Goal: Information Seeking & Learning: Compare options

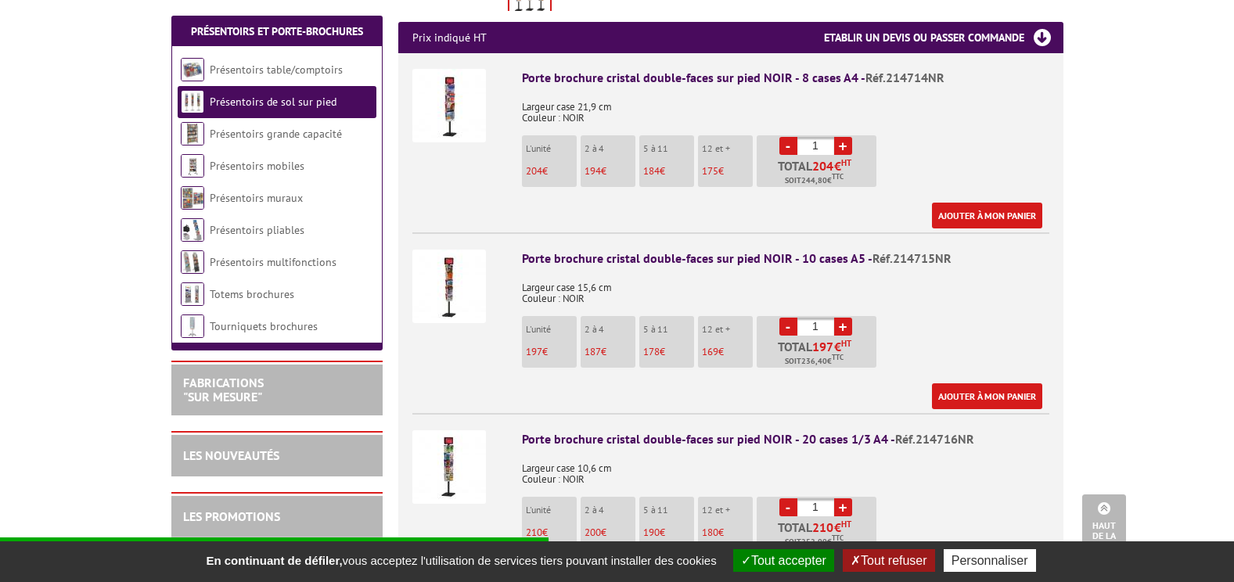
scroll to position [626, 0]
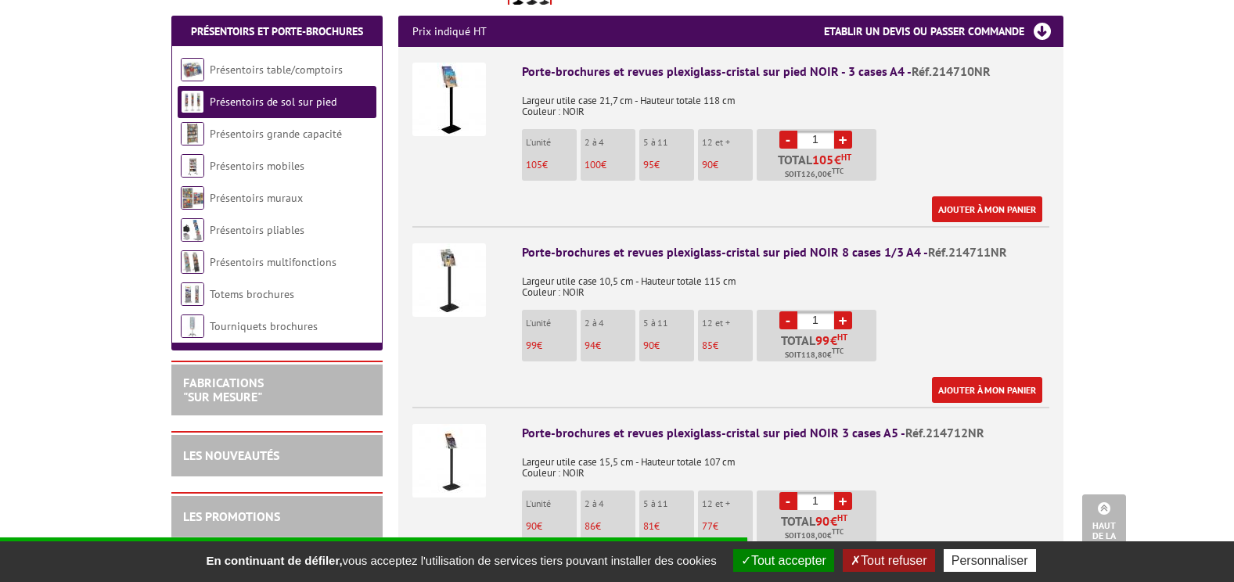
scroll to position [939, 0]
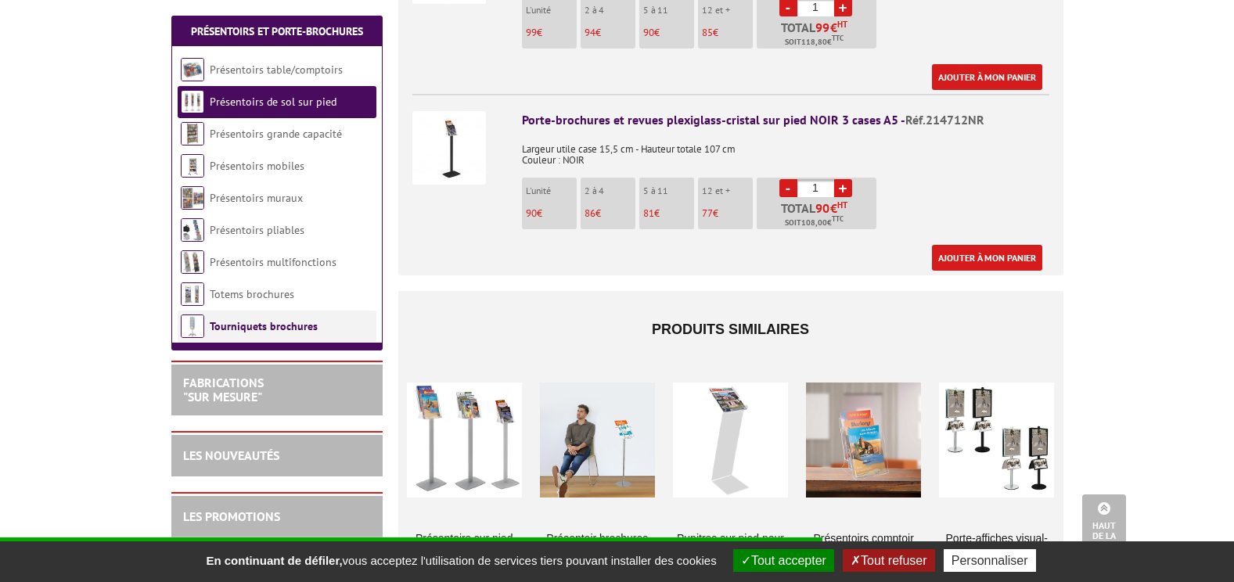
click at [297, 326] on link "Tourniquets brochures" at bounding box center [264, 326] width 108 height 14
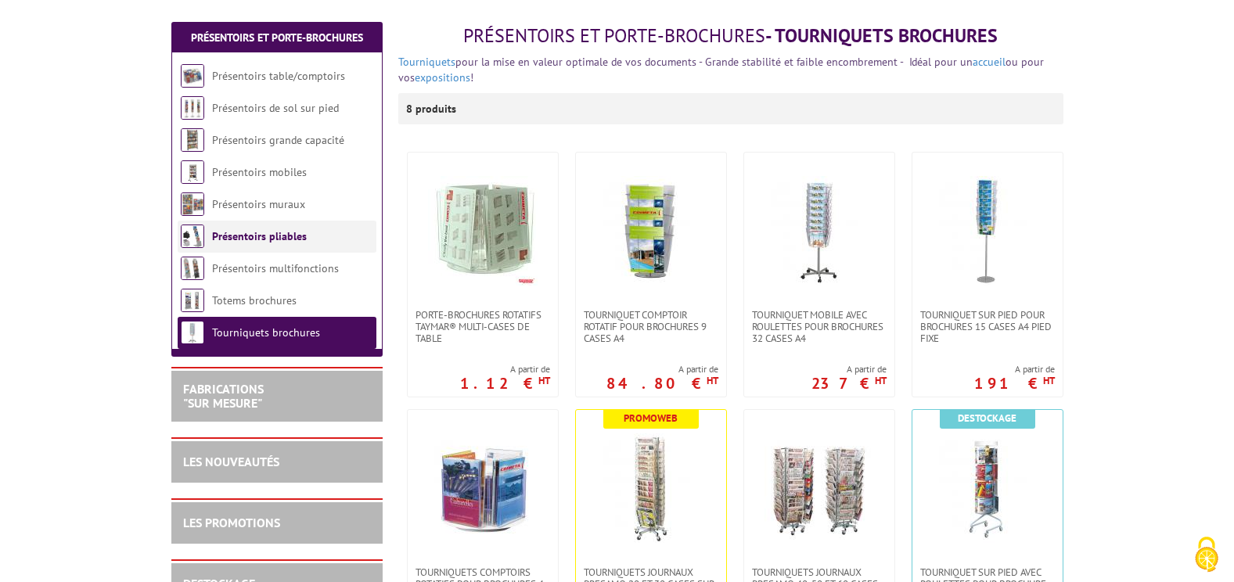
scroll to position [156, 0]
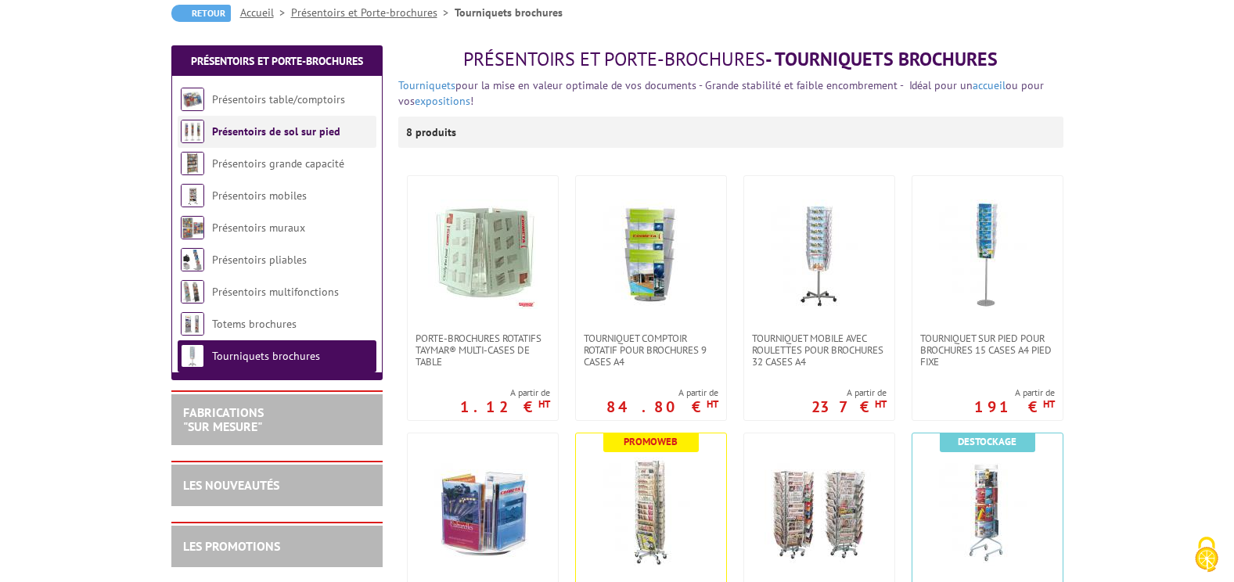
click at [253, 129] on link "Présentoirs de sol sur pied" at bounding box center [276, 131] width 128 height 14
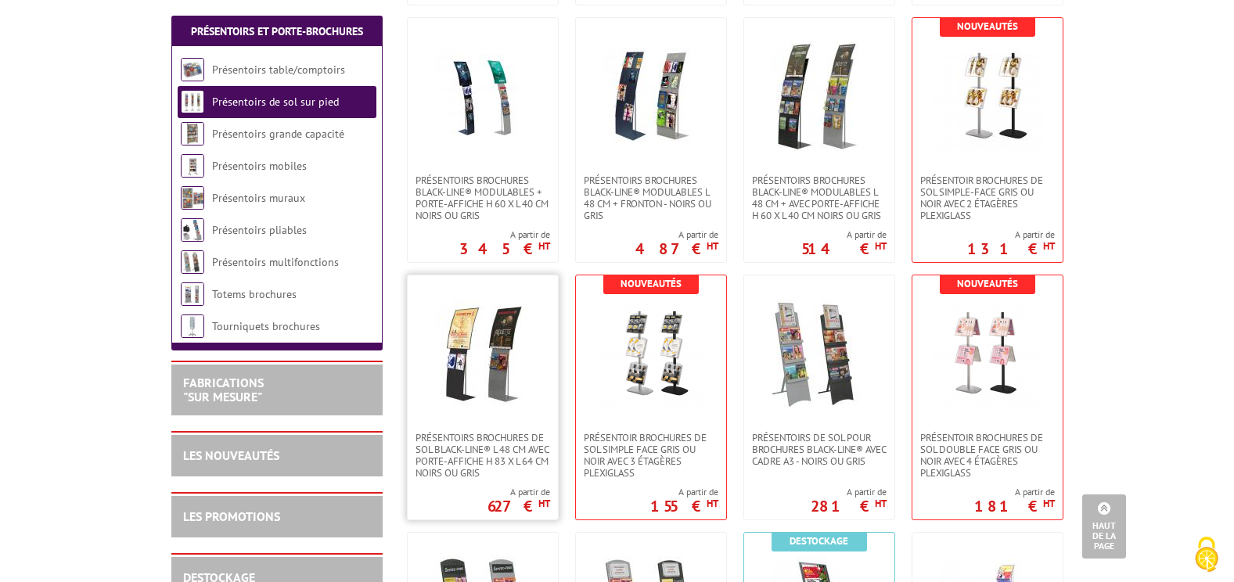
scroll to position [1799, 0]
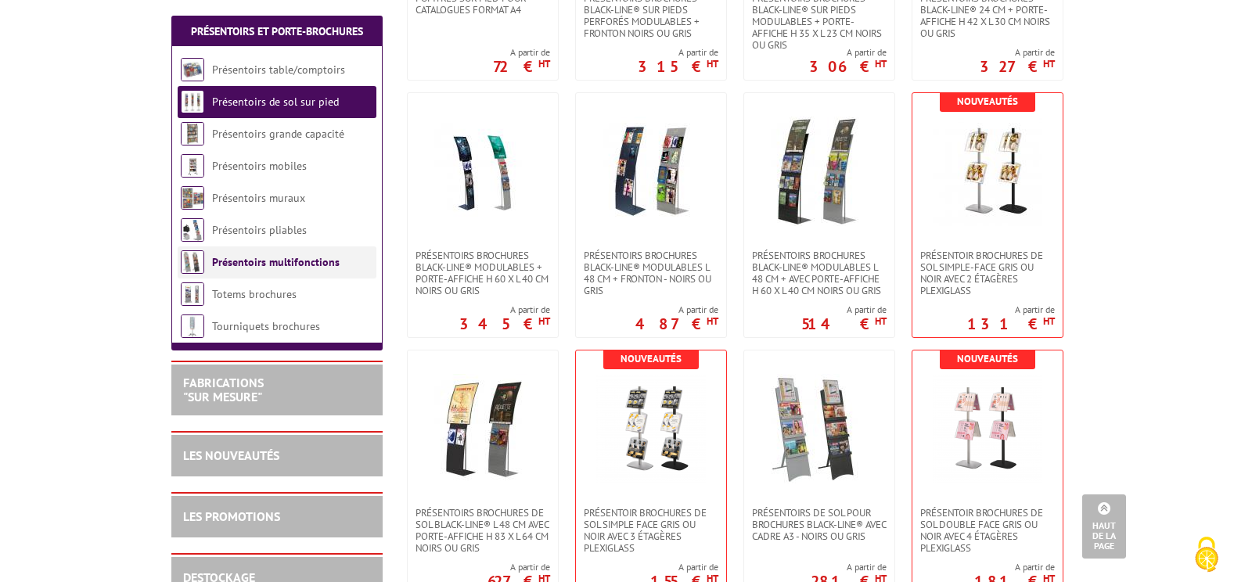
click at [219, 259] on link "Présentoirs multifonctions" at bounding box center [276, 262] width 128 height 14
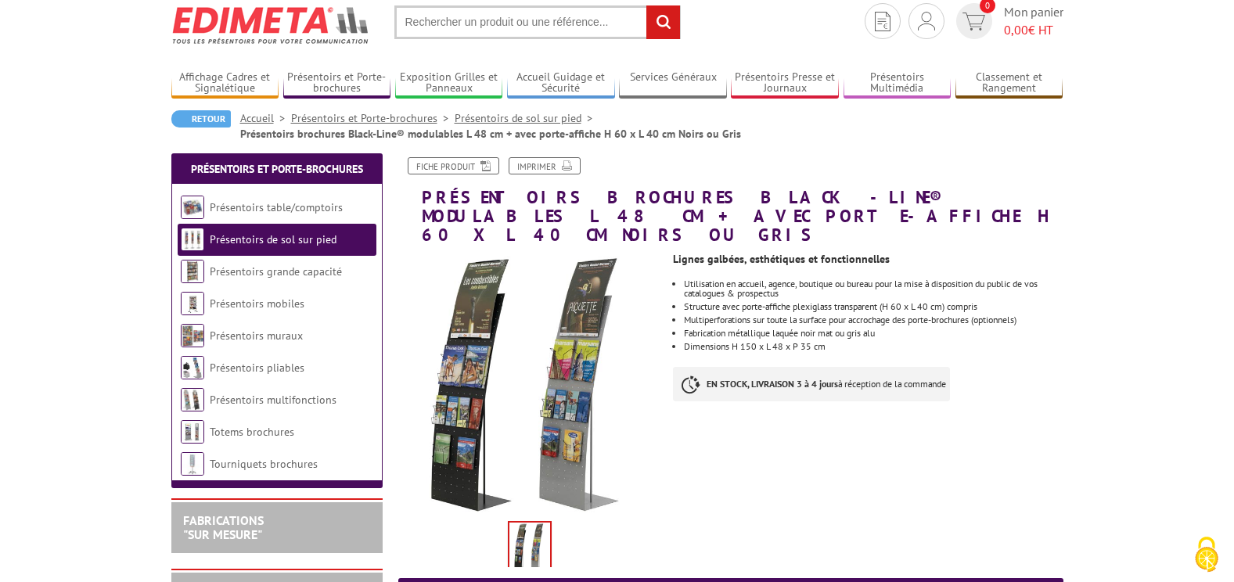
scroll to position [78, 0]
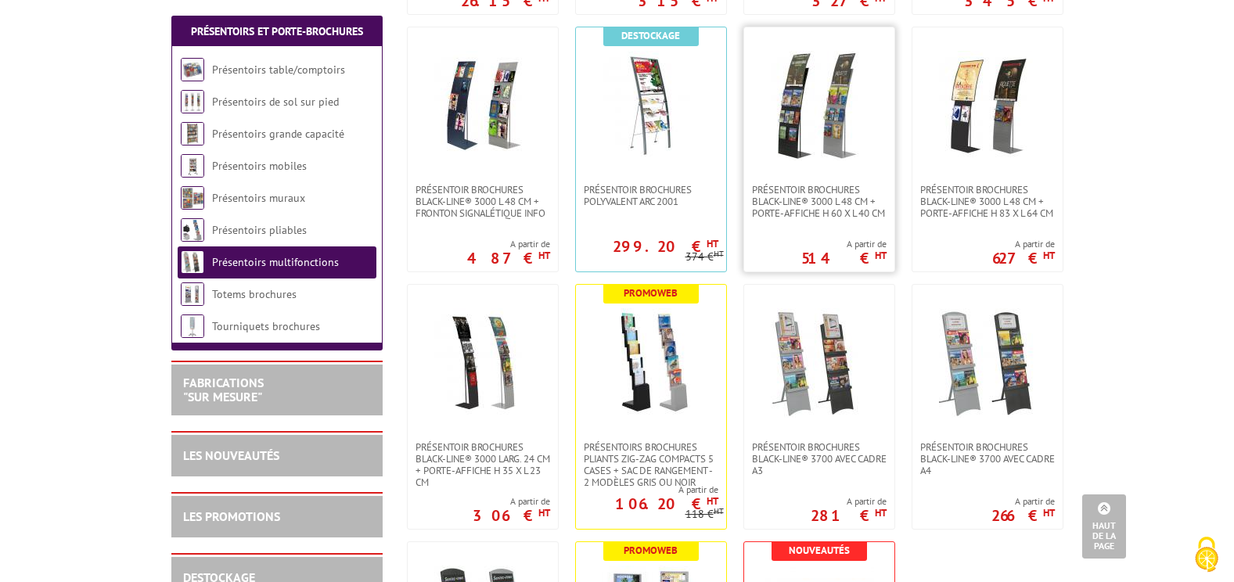
scroll to position [704, 0]
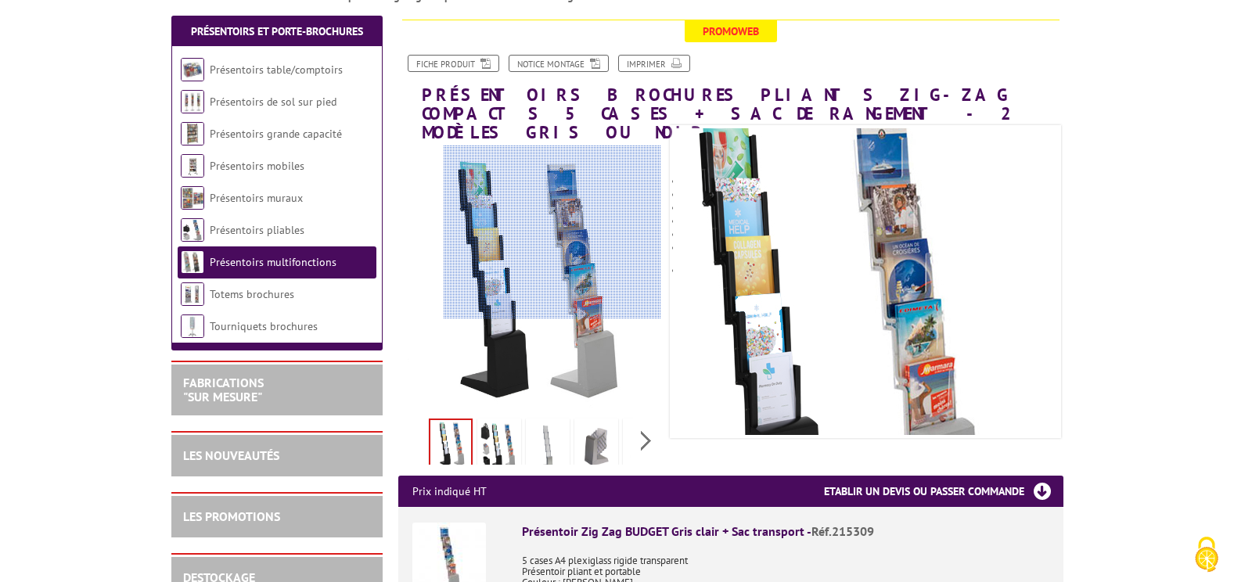
scroll to position [235, 0]
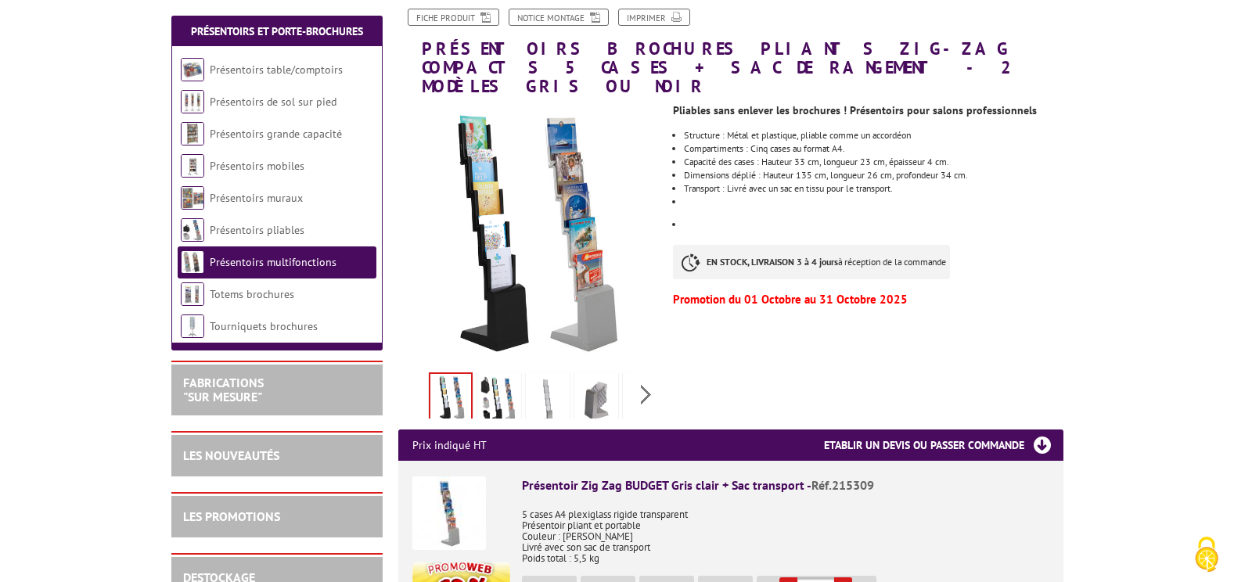
click at [556, 383] on img at bounding box center [548, 399] width 38 height 48
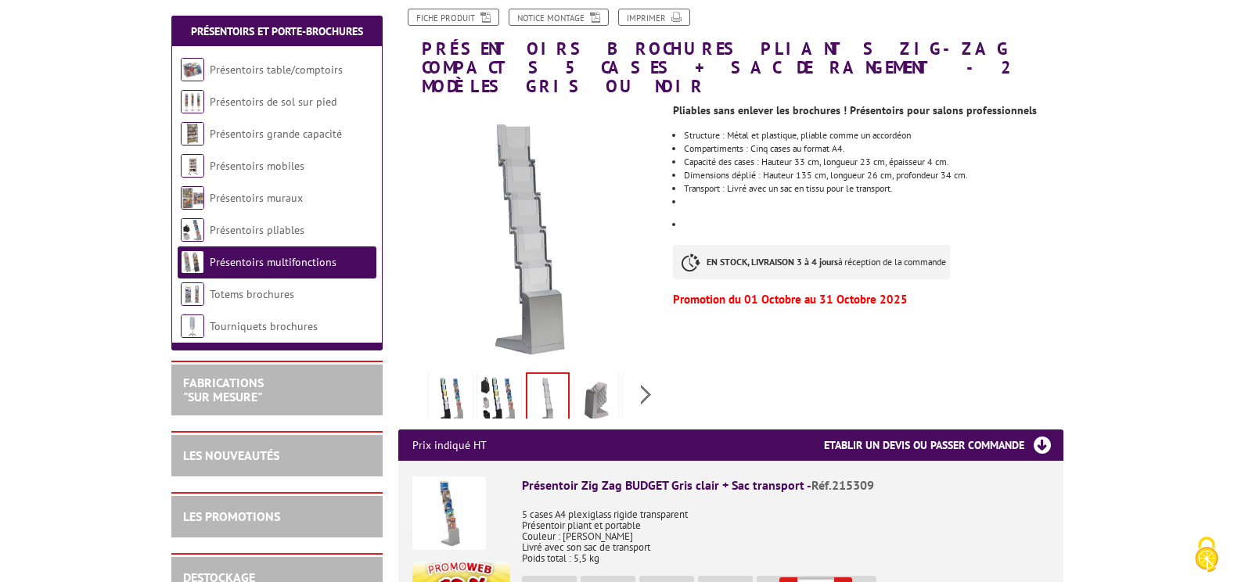
click at [510, 378] on img at bounding box center [499, 399] width 38 height 48
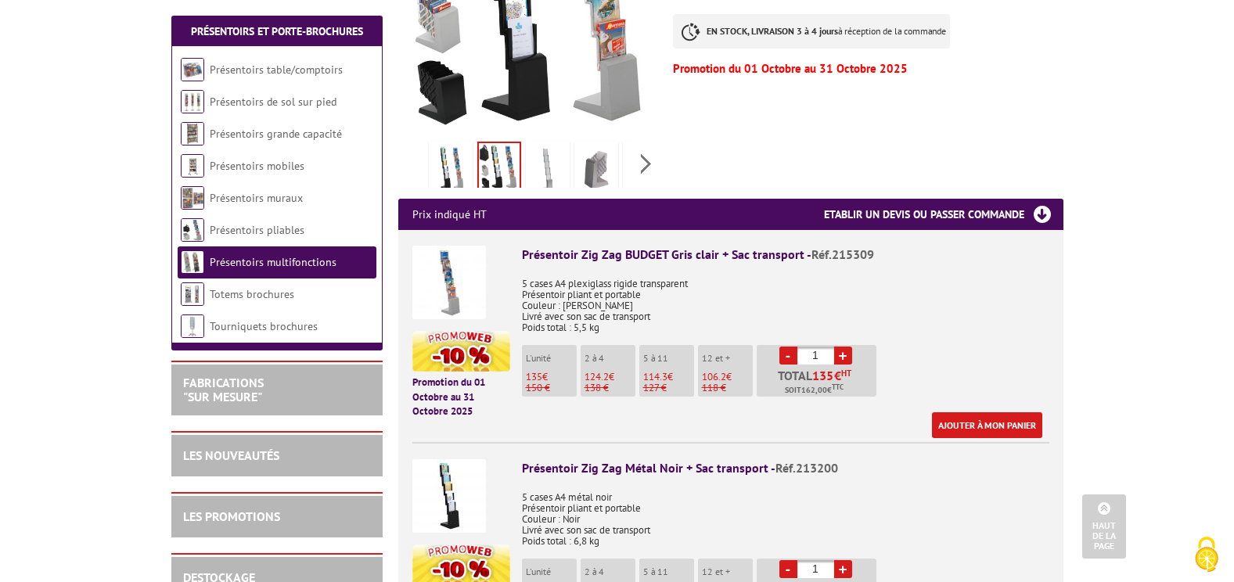
scroll to position [469, 0]
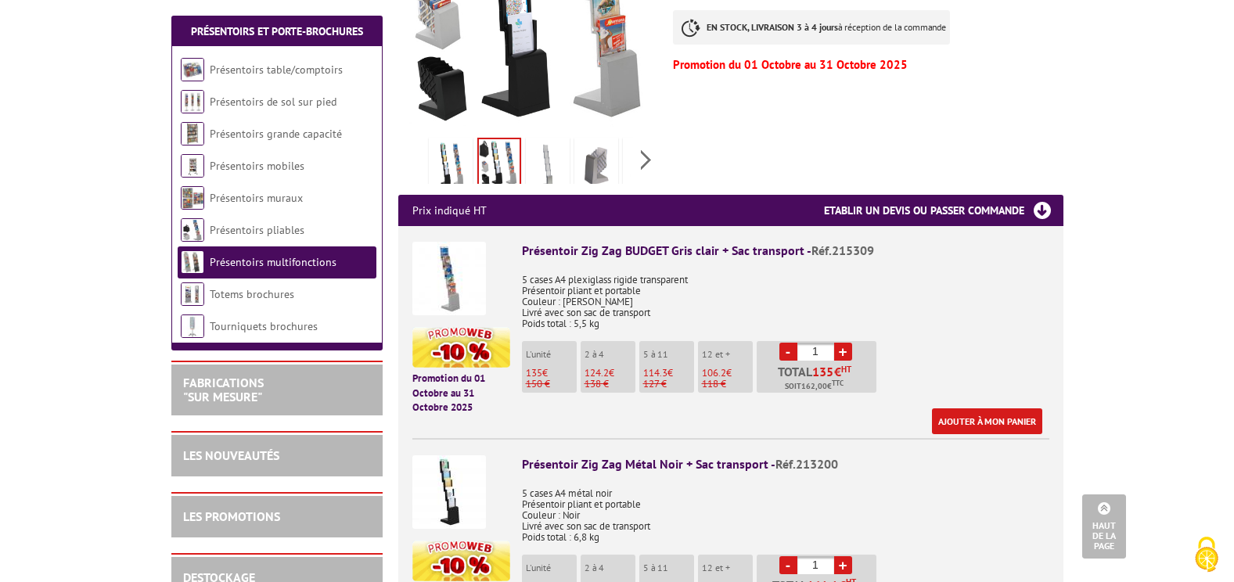
click at [845, 343] on link "+" at bounding box center [843, 352] width 18 height 18
type input "2"
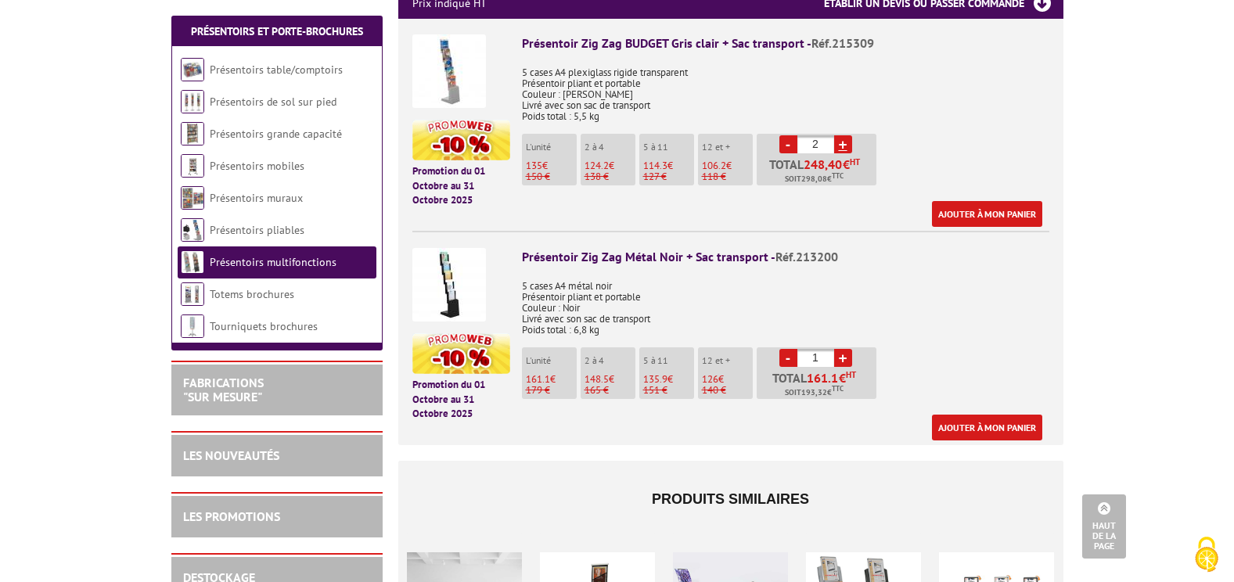
scroll to position [704, 0]
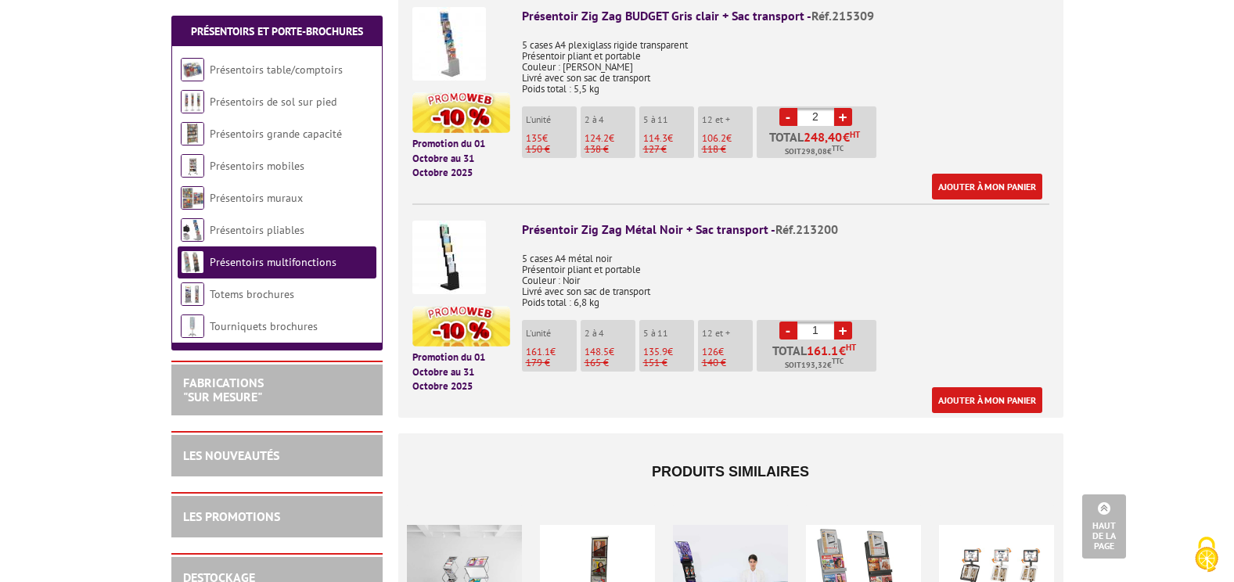
click at [848, 321] on link "+" at bounding box center [843, 330] width 18 height 18
type input "2"
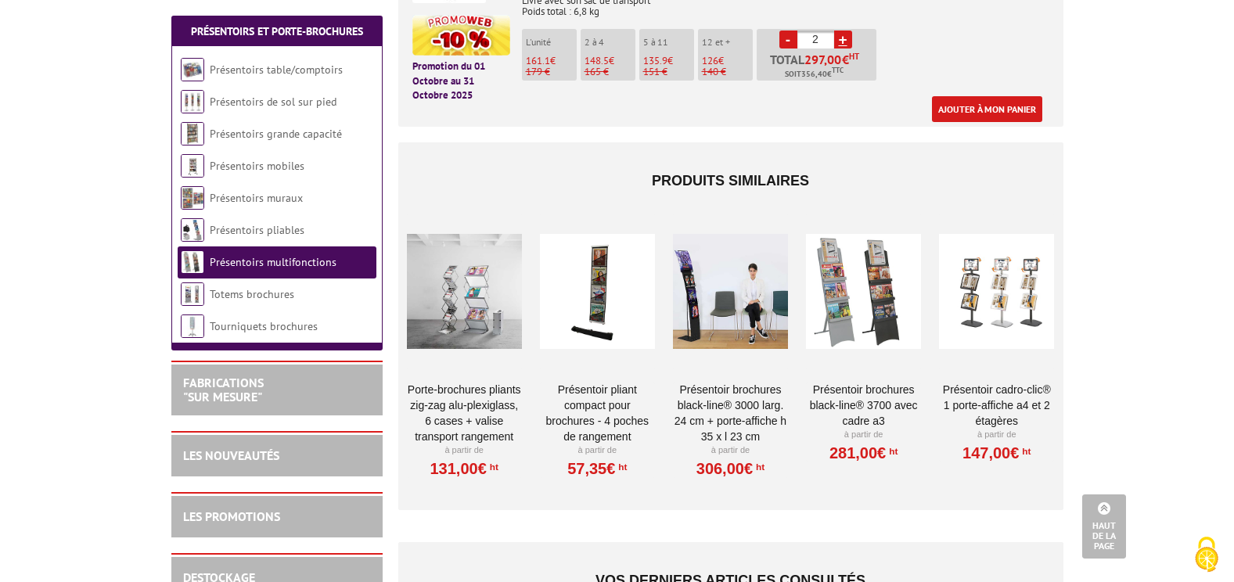
scroll to position [1095, 0]
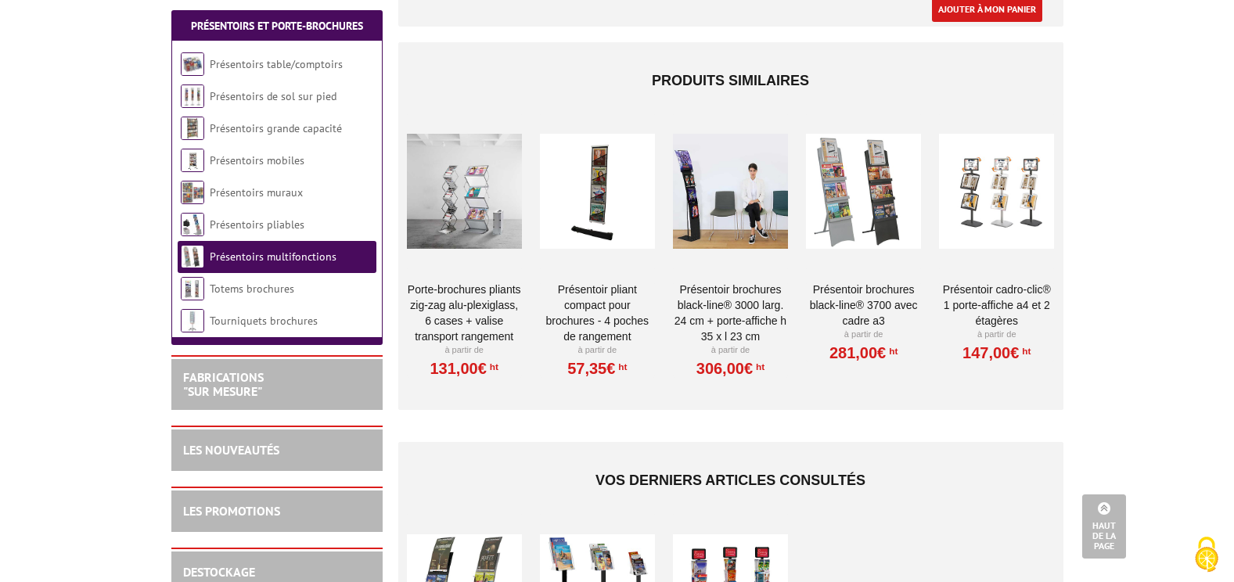
click at [970, 282] on link "Présentoir Cadro-Clic® 1 porte-affiche A4 et 2 étagères" at bounding box center [996, 305] width 115 height 47
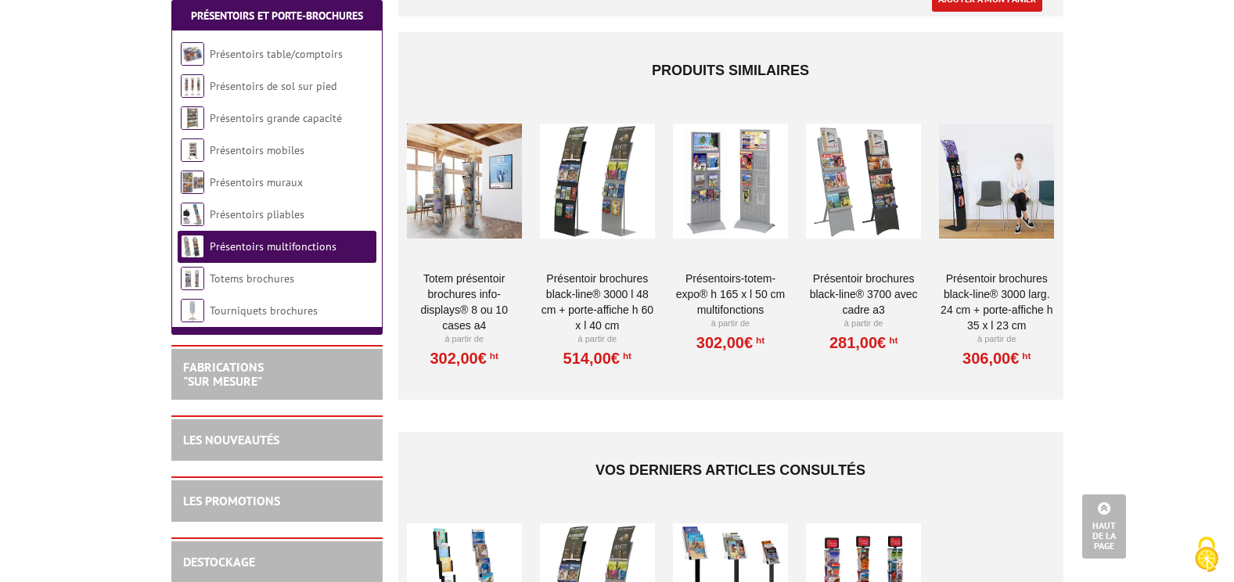
click at [601, 274] on link "Présentoir brochures Black-Line® 3000 L 48 cm + porte-affiche H 60 x L 40 cm" at bounding box center [597, 302] width 115 height 63
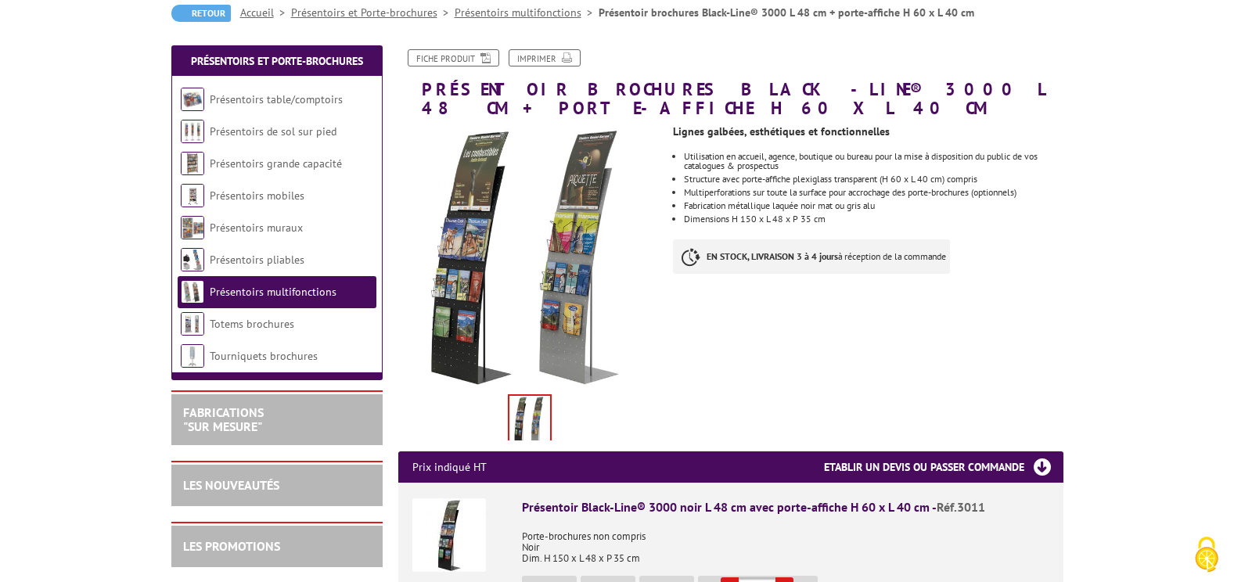
click at [474, 264] on img at bounding box center [530, 257] width 264 height 264
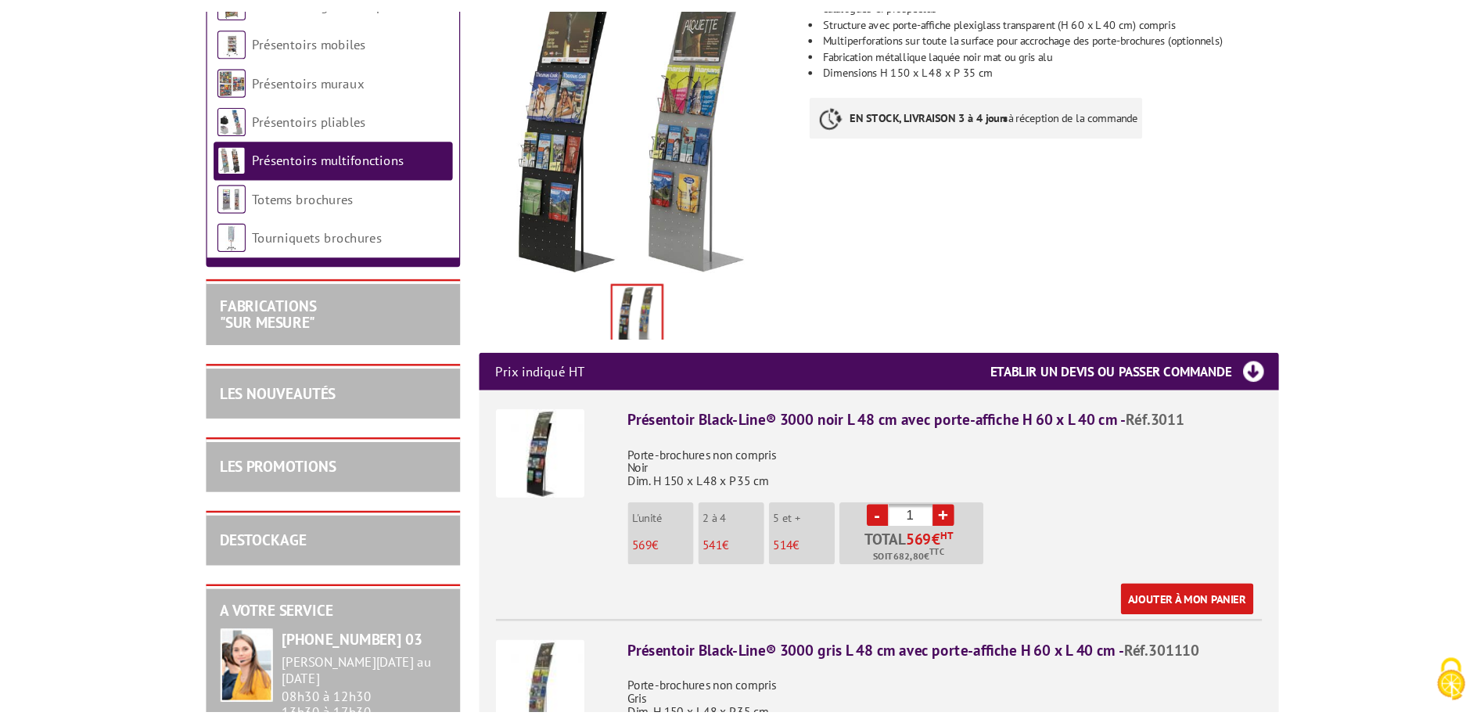
scroll to position [391, 0]
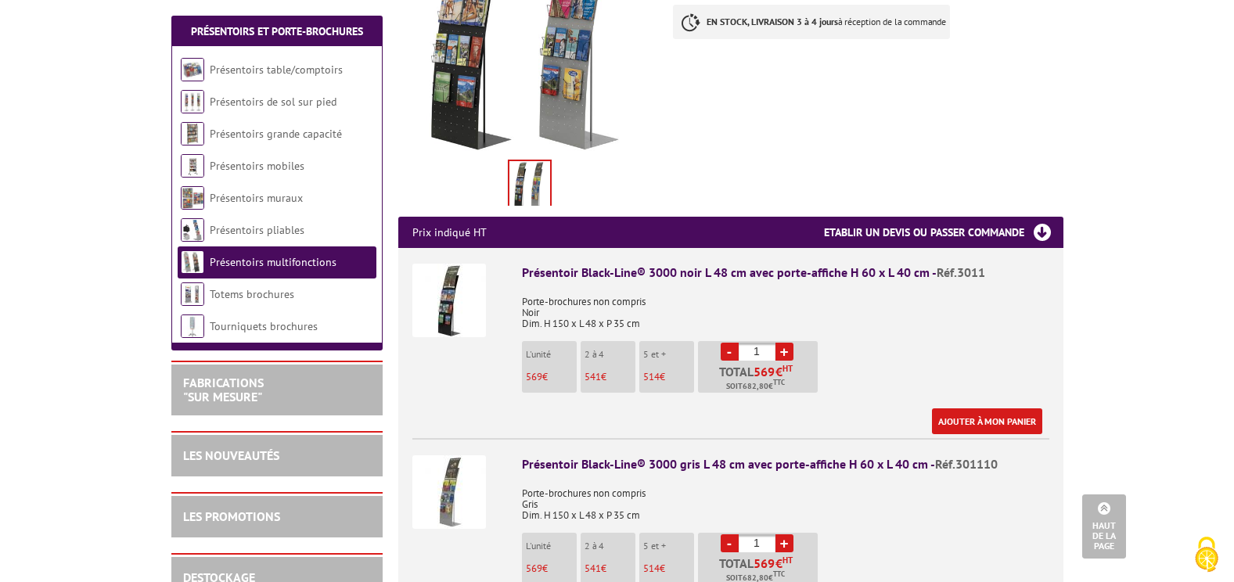
click at [452, 297] on img at bounding box center [449, 301] width 74 height 74
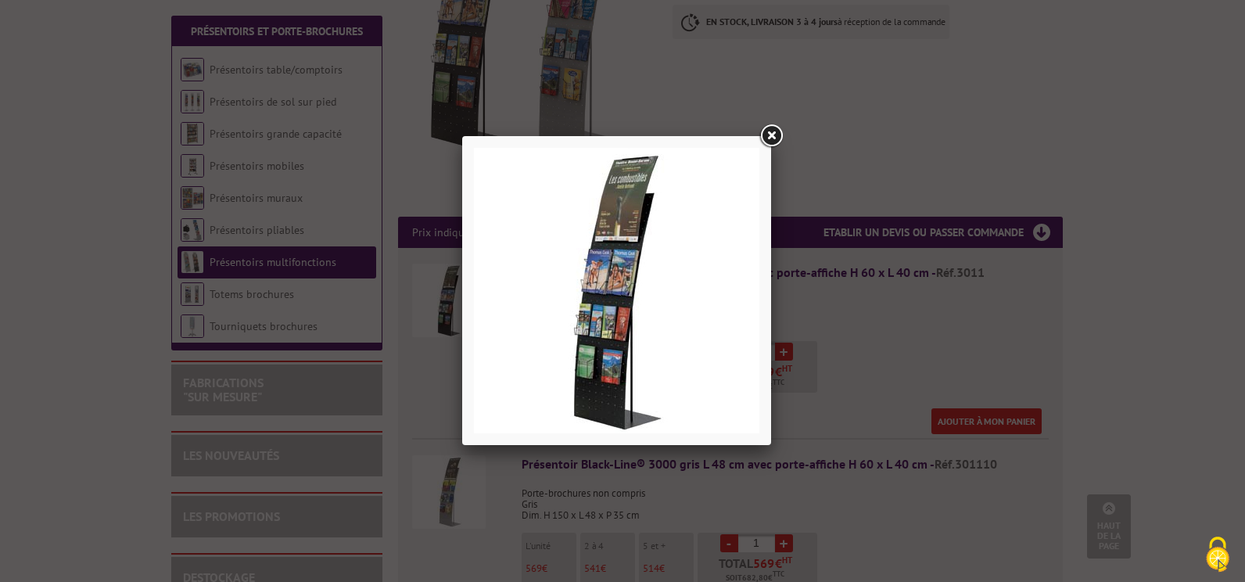
click at [774, 135] on link at bounding box center [771, 136] width 28 height 28
